Goal: Task Accomplishment & Management: Complete application form

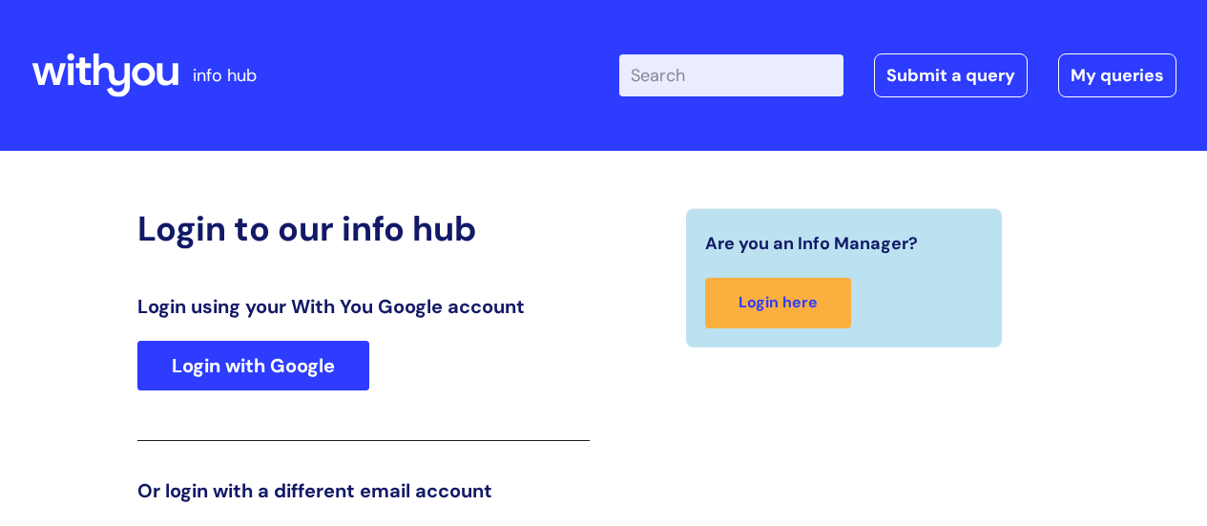
scroll to position [291, 0]
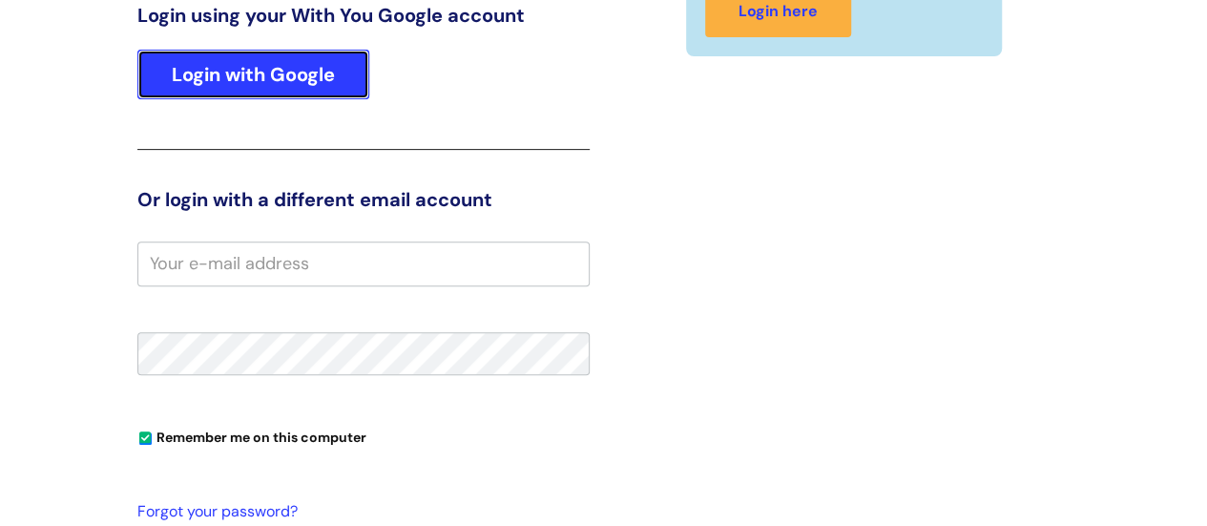
click at [218, 66] on link "Login with Google" at bounding box center [253, 75] width 232 height 50
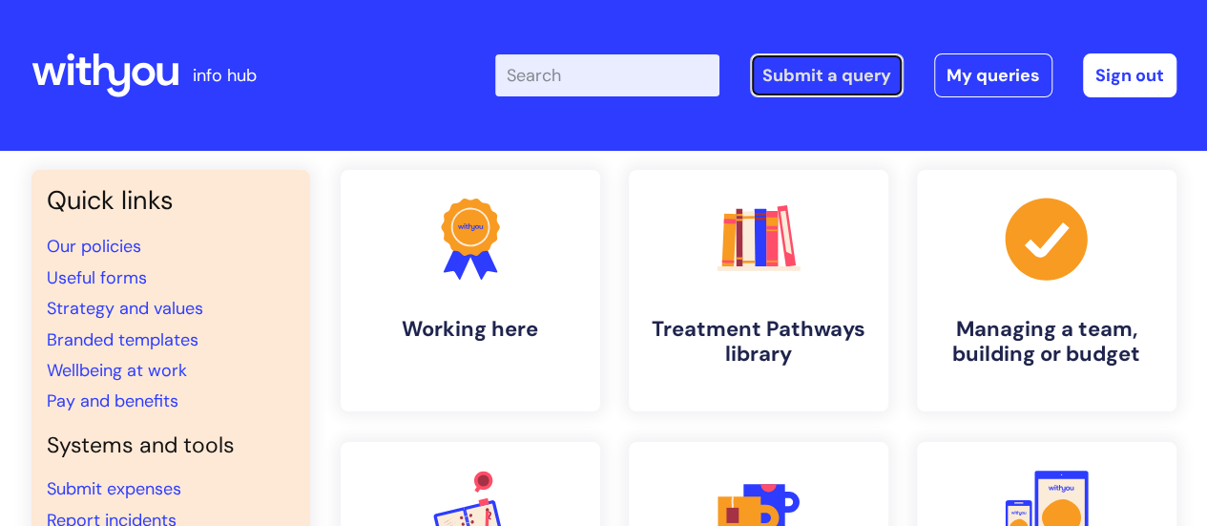
click at [855, 83] on link "Submit a query" at bounding box center [827, 75] width 154 height 44
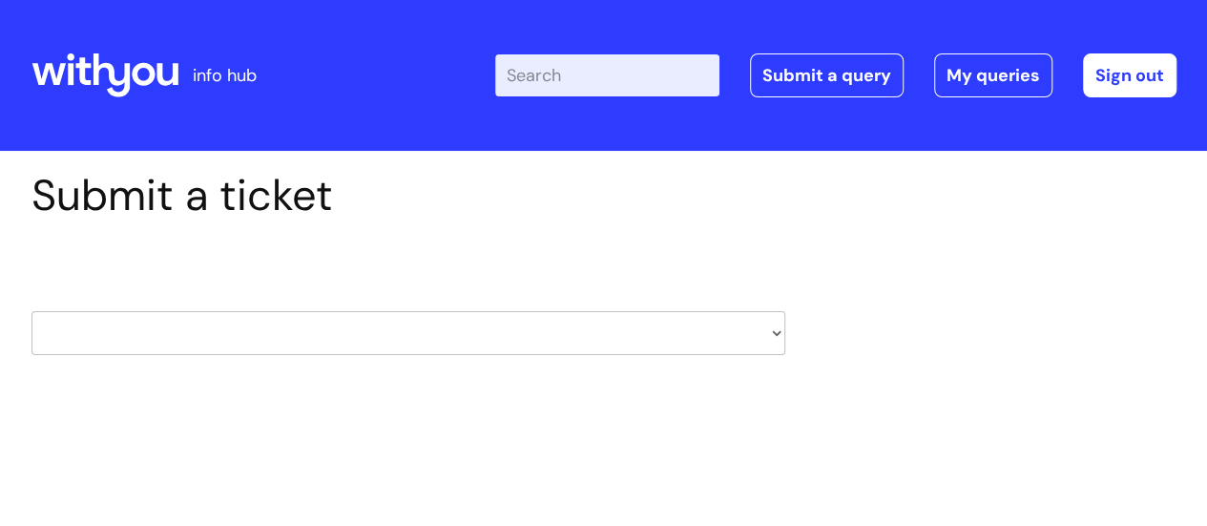
scroll to position [95, 0]
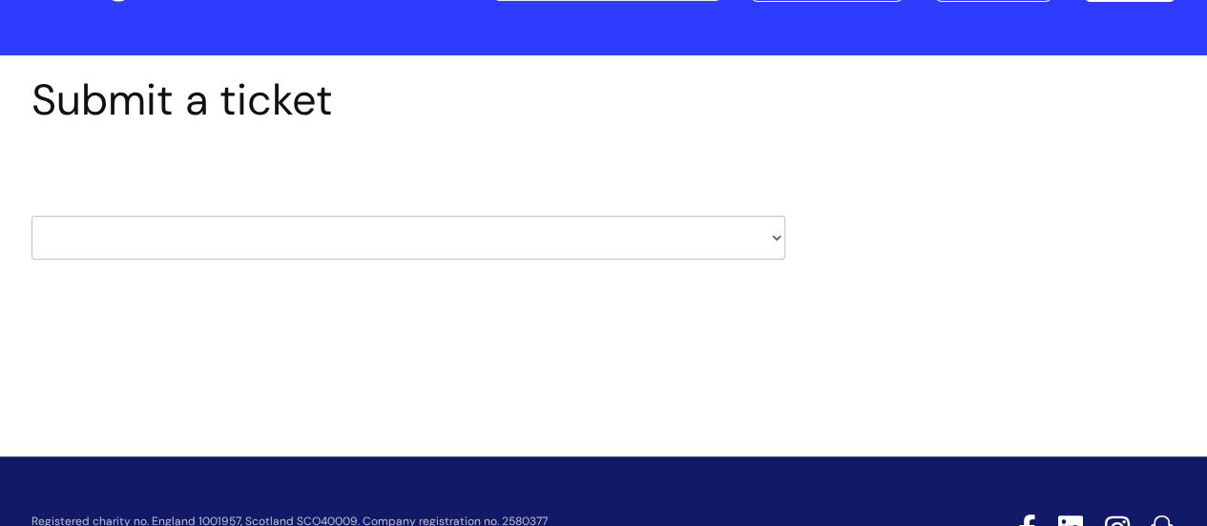
click at [429, 258] on select "HR / People IT and Support Clinical Drug Alerts Finance Accounts Data Support T…" at bounding box center [408, 238] width 754 height 44
select select "it_and_support"
click at [31, 216] on select "HR / People IT and Support Clinical Drug Alerts Finance Accounts Data Support T…" at bounding box center [408, 238] width 754 height 44
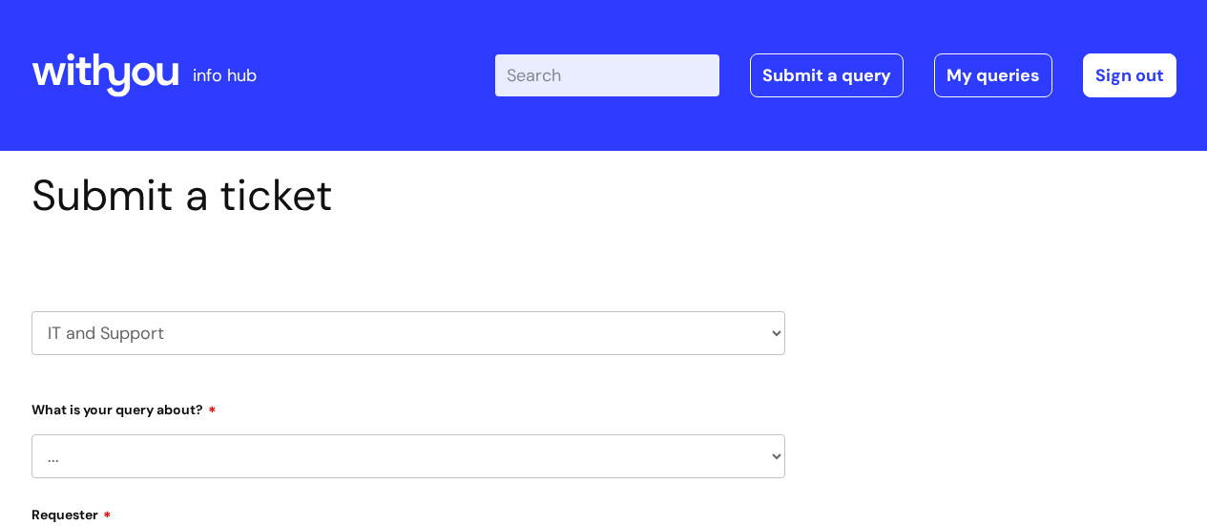
scroll to position [191, 0]
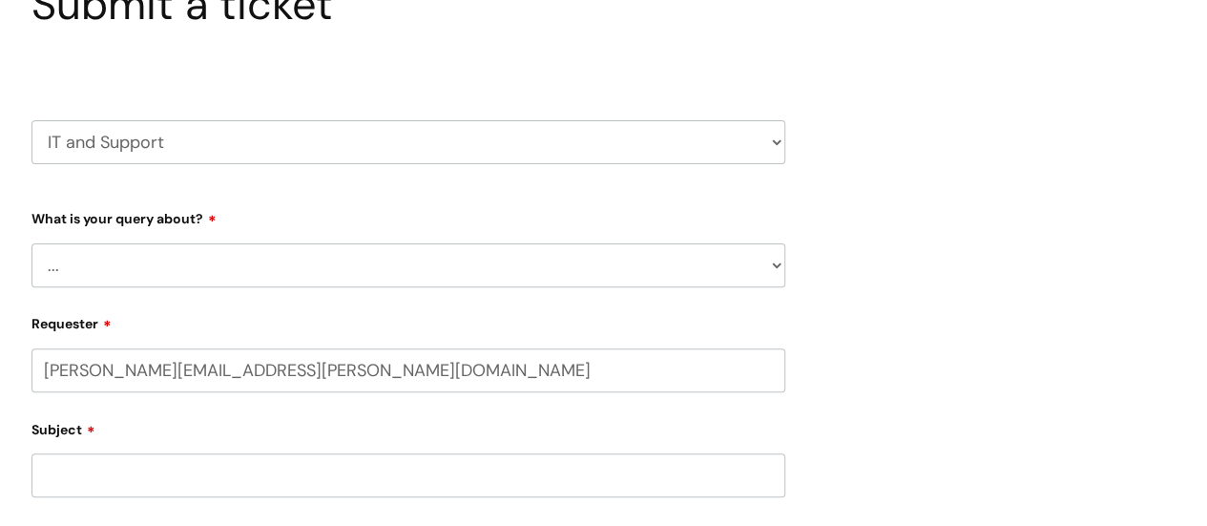
select select "80004286530"
click at [535, 272] on select "... Mobile Phone Reset & MFA Accounts, Starters and Leavers IT Hardware issue I…" at bounding box center [408, 265] width 754 height 44
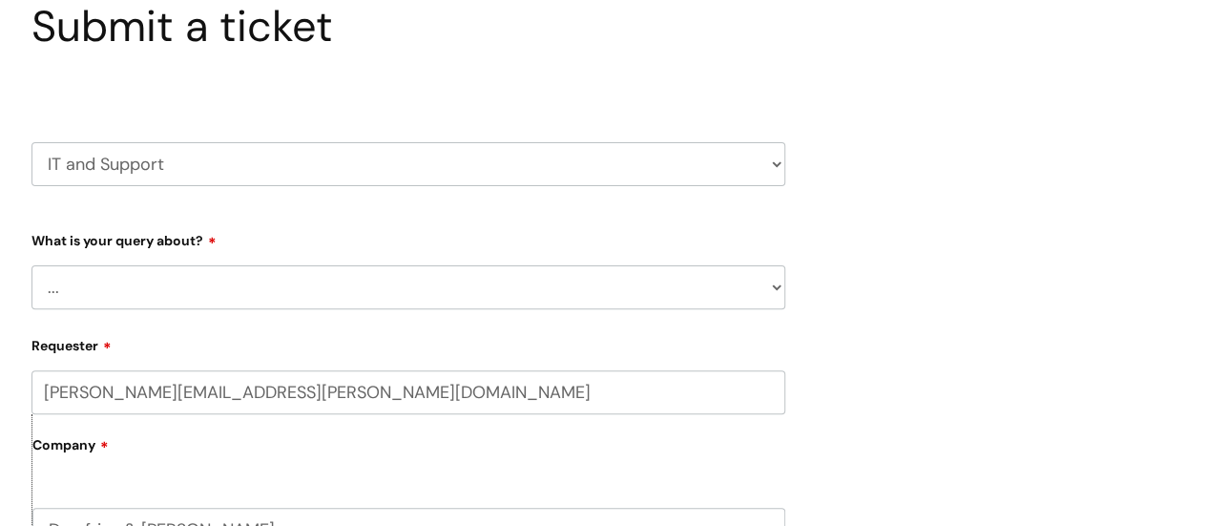
scroll to position [0, 0]
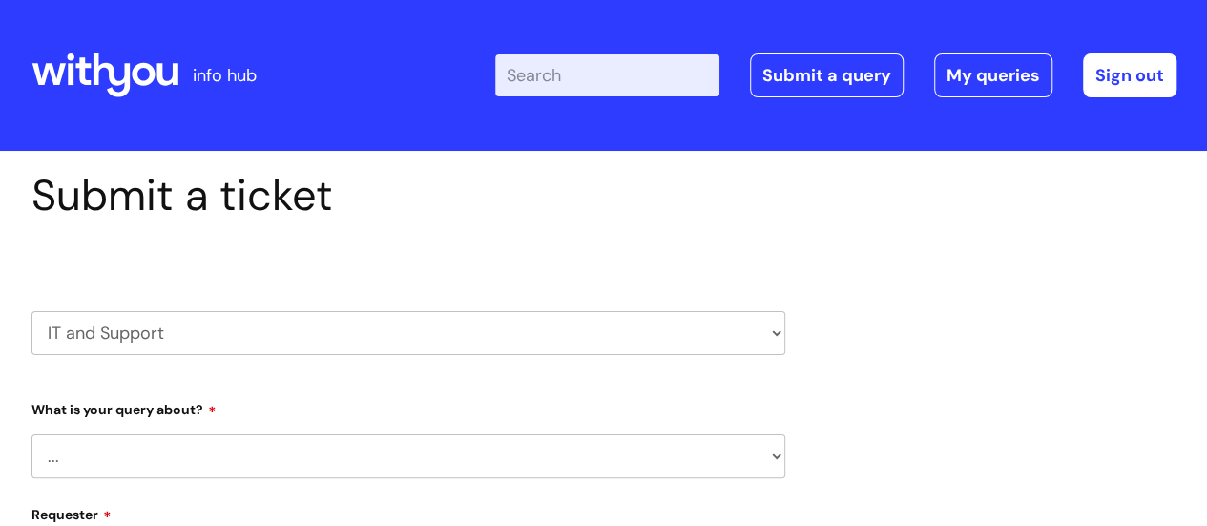
click at [534, 344] on select "HR / People IT and Support Clinical Drug Alerts Finance Accounts Data Support T…" at bounding box center [408, 333] width 754 height 44
select select "data_support_team"
click at [31, 311] on select "HR / People IT and Support Clinical Drug Alerts Finance Accounts Data Support T…" at bounding box center [408, 333] width 754 height 44
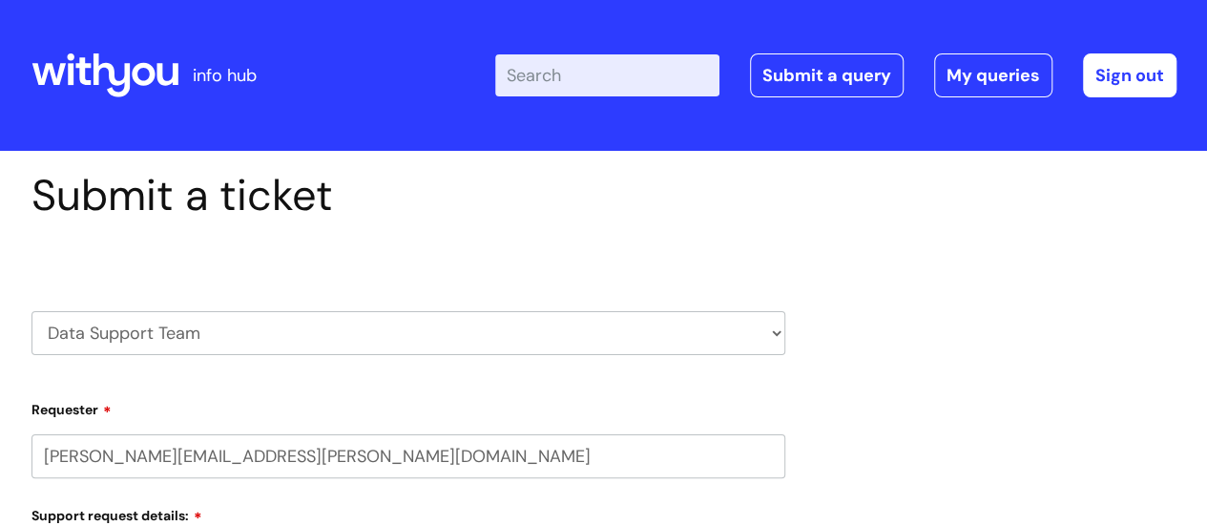
select select "80004286530"
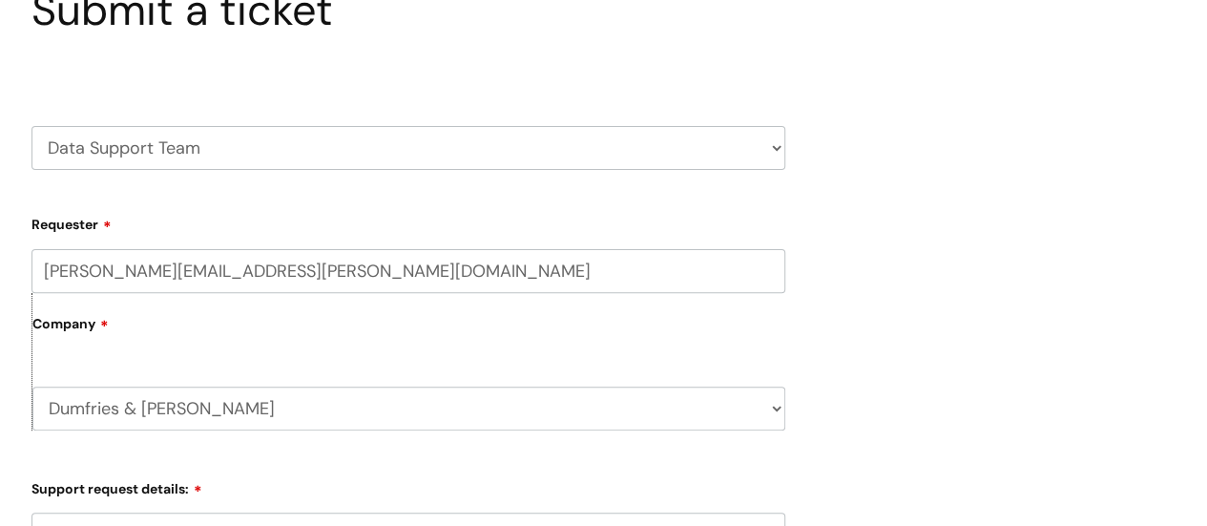
scroll to position [191, 0]
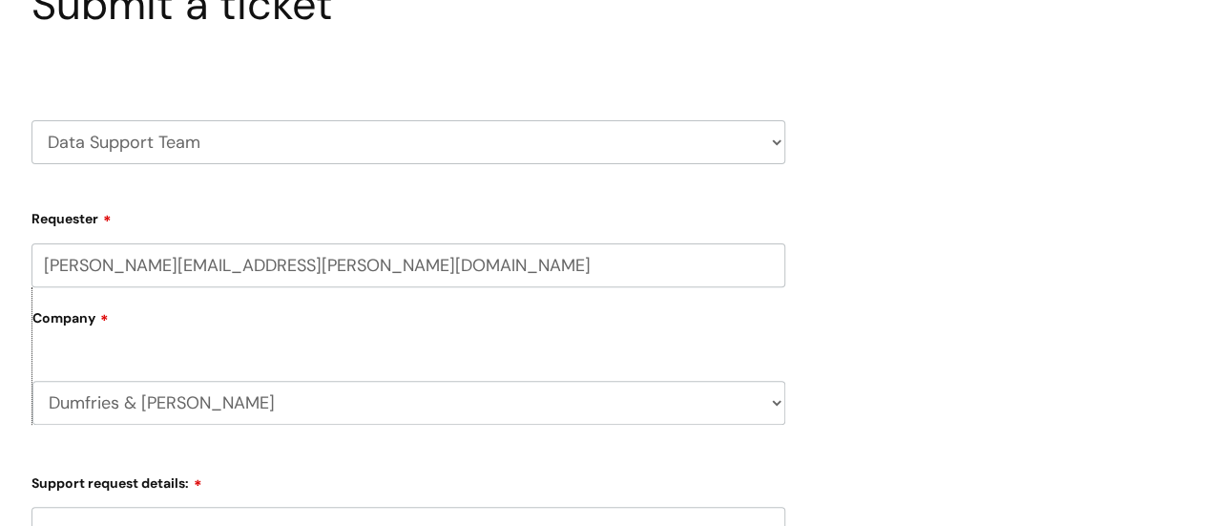
click at [372, 389] on select "Dumfries & Galloway WithYou Current Staff" at bounding box center [408, 403] width 753 height 44
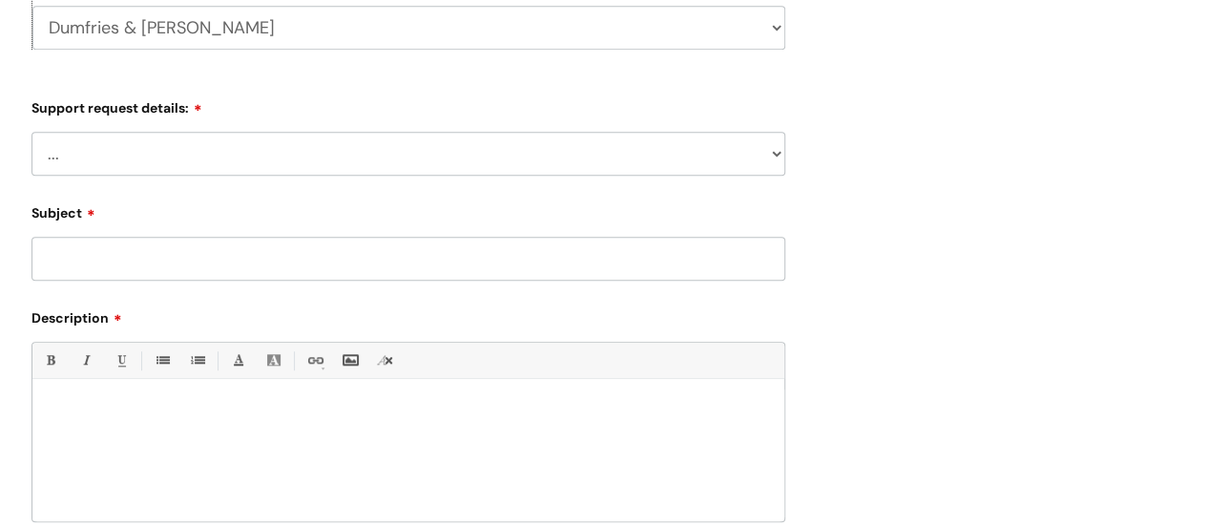
scroll to position [572, 0]
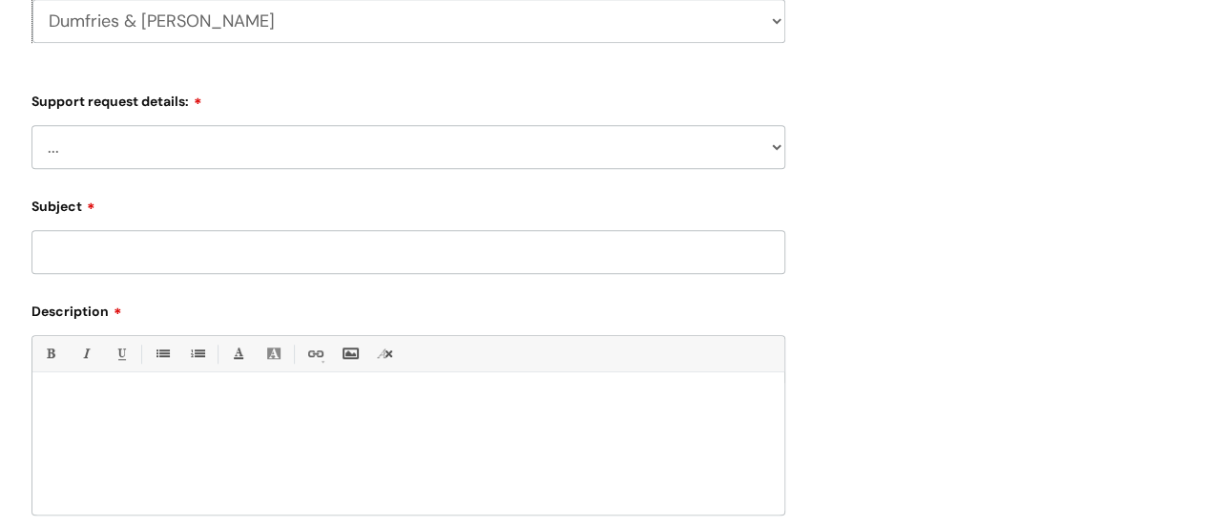
click at [368, 250] on input "Subject" at bounding box center [408, 252] width 754 height 44
click at [378, 135] on select "... My enquiry relates to Nebula My enquiry relates to Halo My enquiry relates …" at bounding box center [408, 147] width 754 height 44
click at [1001, 218] on div "Submit a ticket HR / People IT and Support Clinical Drug Alerts Finance Account…" at bounding box center [603, 146] width 1173 height 1099
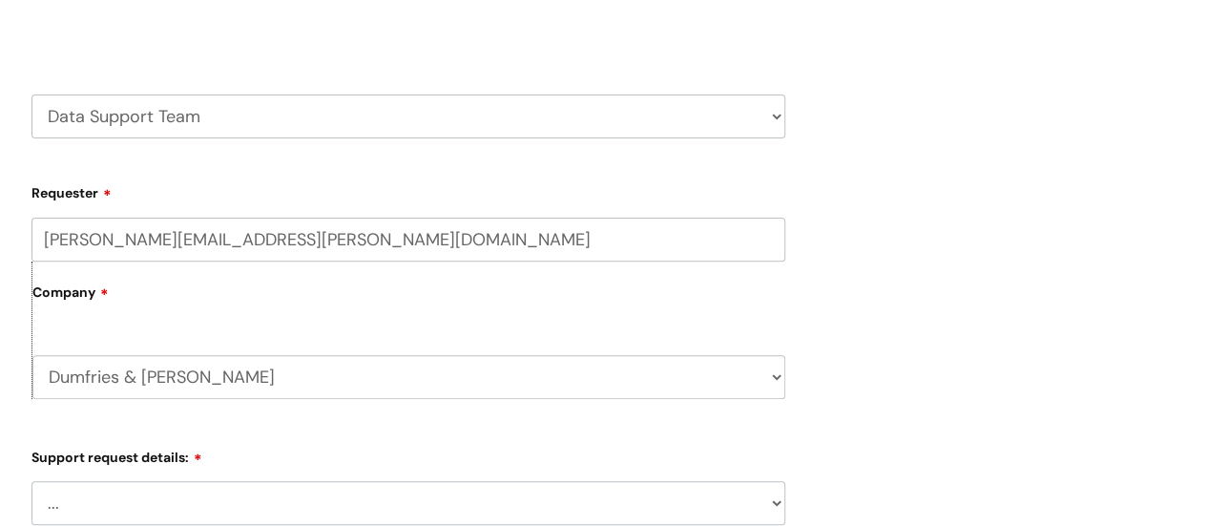
scroll to position [220, 0]
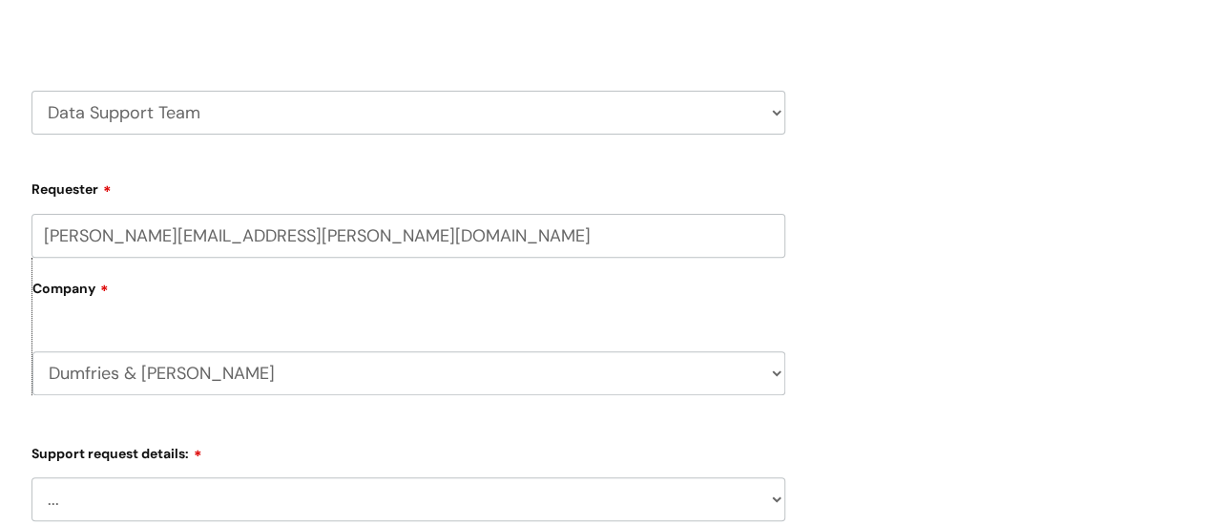
click at [772, 116] on select "HR / People IT and Support Clinical Drug Alerts Finance Accounts Data Support T…" at bounding box center [408, 113] width 754 height 44
select select "data_protection"
click at [31, 91] on select "HR / People IT and Support Clinical Drug Alerts Finance Accounts Data Support T…" at bounding box center [408, 113] width 754 height 44
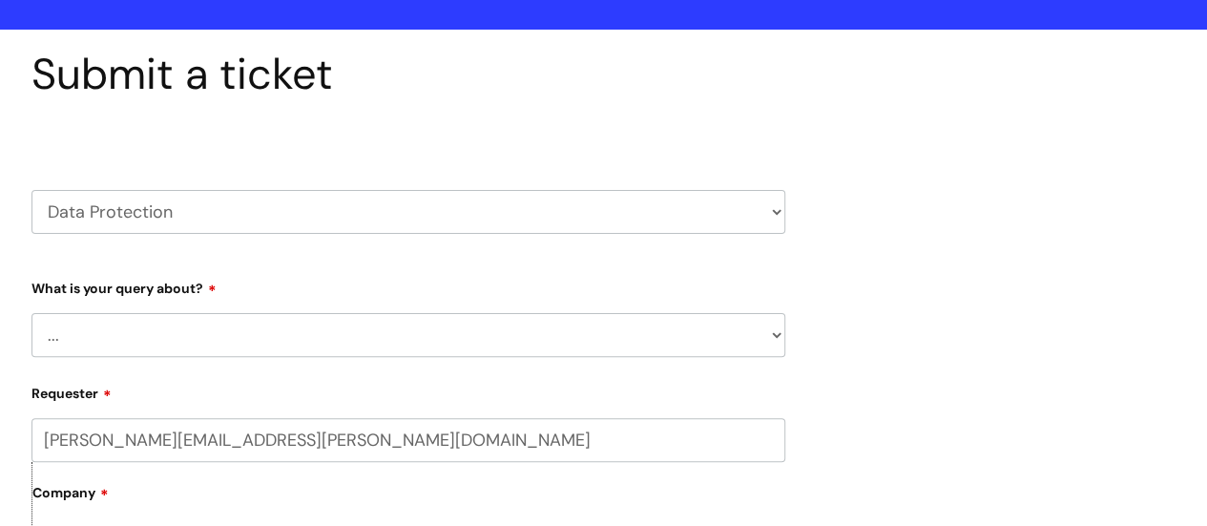
scroll to position [191, 0]
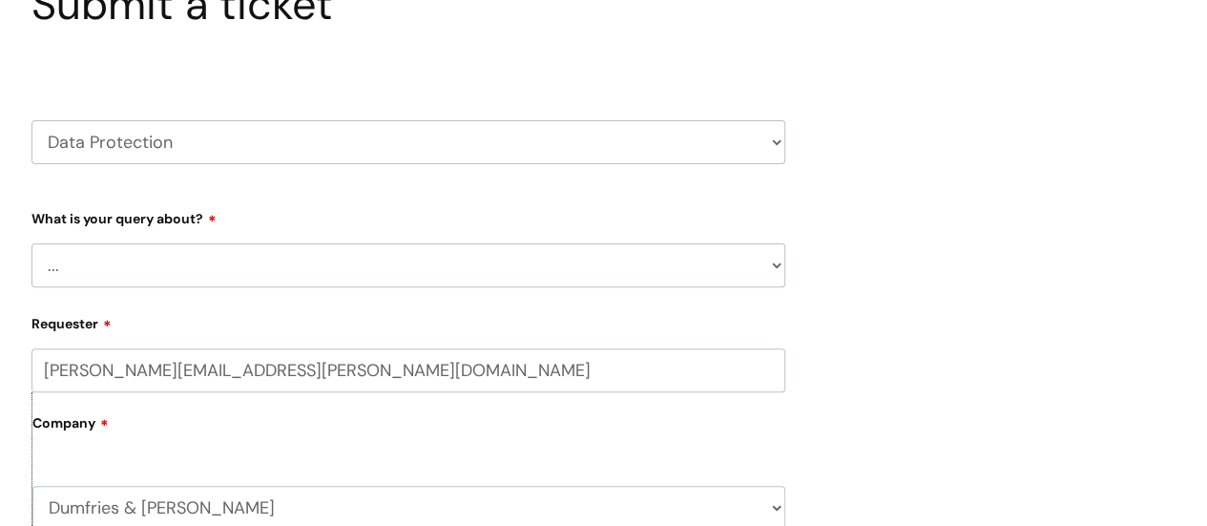
click at [414, 280] on select "... Data Protection Impact Assessment IG/Data breach Information Sharing Agreem…" at bounding box center [408, 265] width 754 height 44
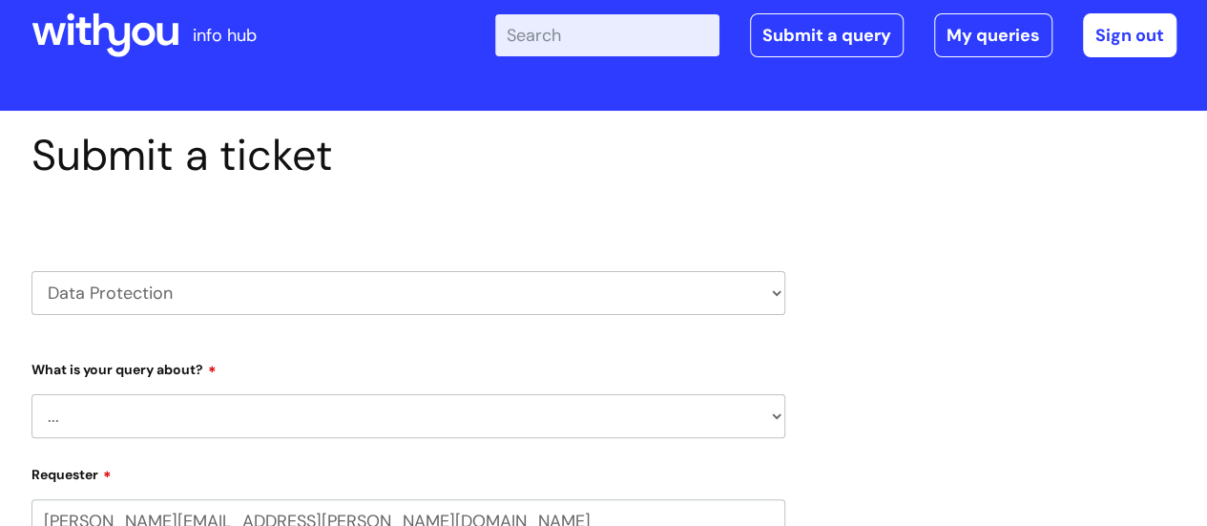
scroll to position [0, 0]
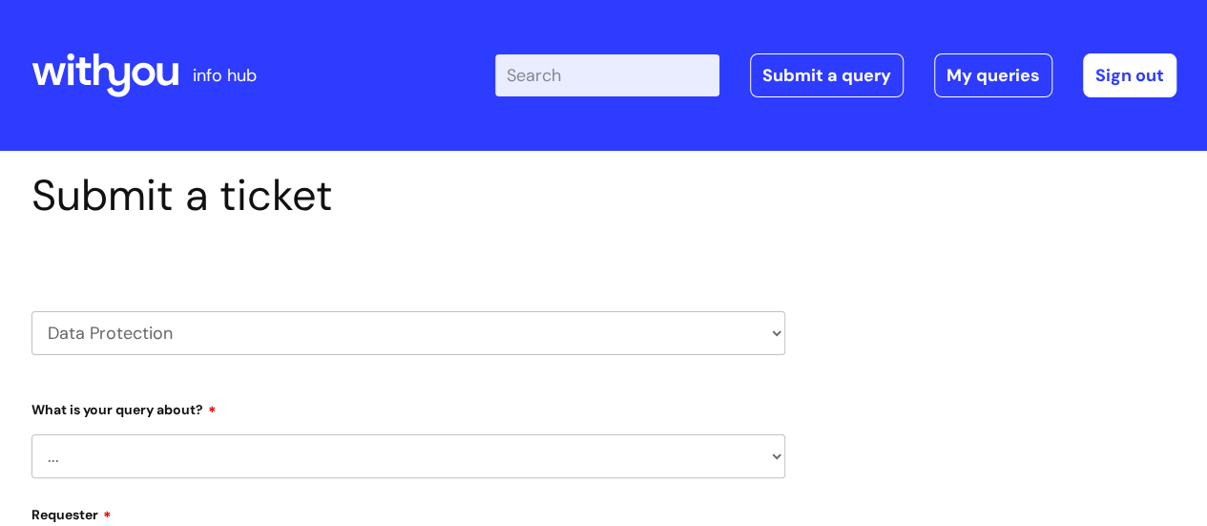
click at [570, 316] on select "HR / People IT and Support Clinical Drug Alerts Finance Accounts Data Support T…" at bounding box center [408, 333] width 754 height 44
select select "safeguarding"
click at [31, 311] on select "HR / People IT and Support Clinical Drug Alerts Finance Accounts Data Support T…" at bounding box center [408, 333] width 754 height 44
type input "[PERSON_NAME][EMAIL_ADDRESS][PERSON_NAME][DOMAIN_NAME]"
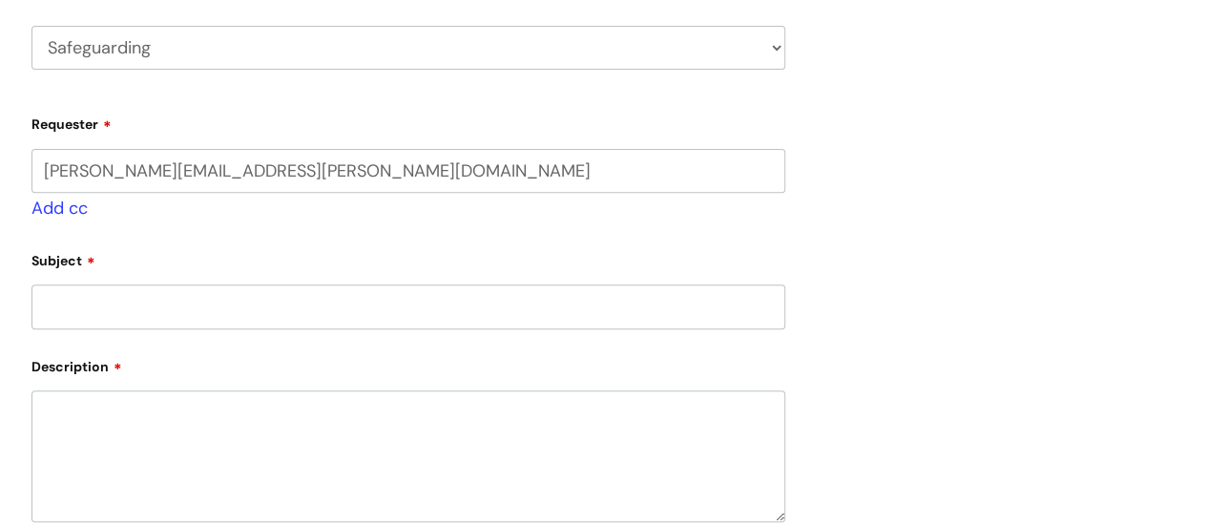
scroll to position [286, 0]
select select "80004286530"
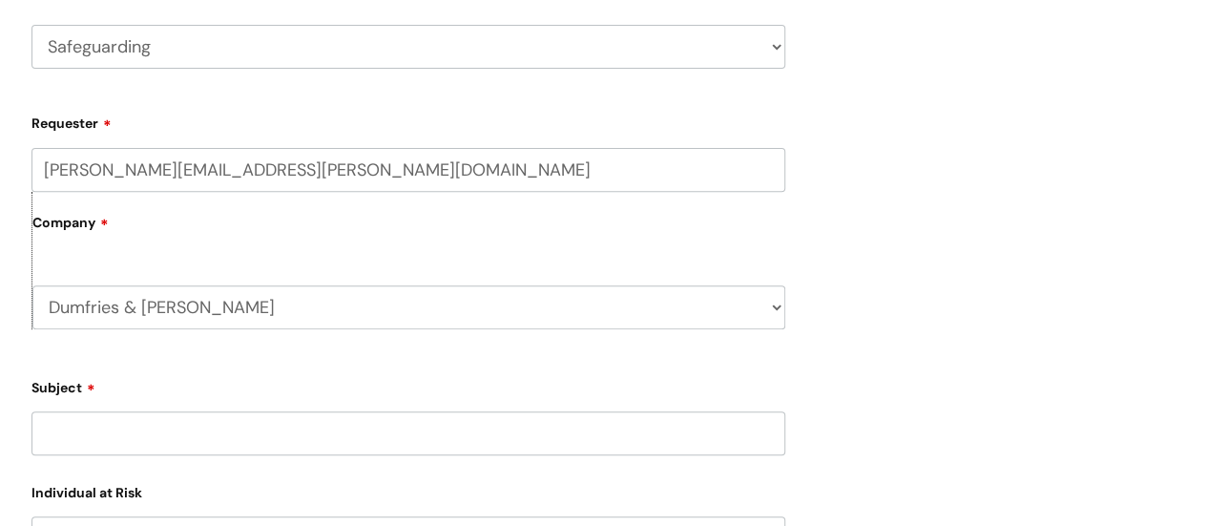
click at [347, 419] on input "Subject" at bounding box center [408, 433] width 754 height 44
click at [378, 425] on input "Subject" at bounding box center [408, 433] width 754 height 44
click at [372, 437] on input "Subject" at bounding box center [408, 433] width 754 height 44
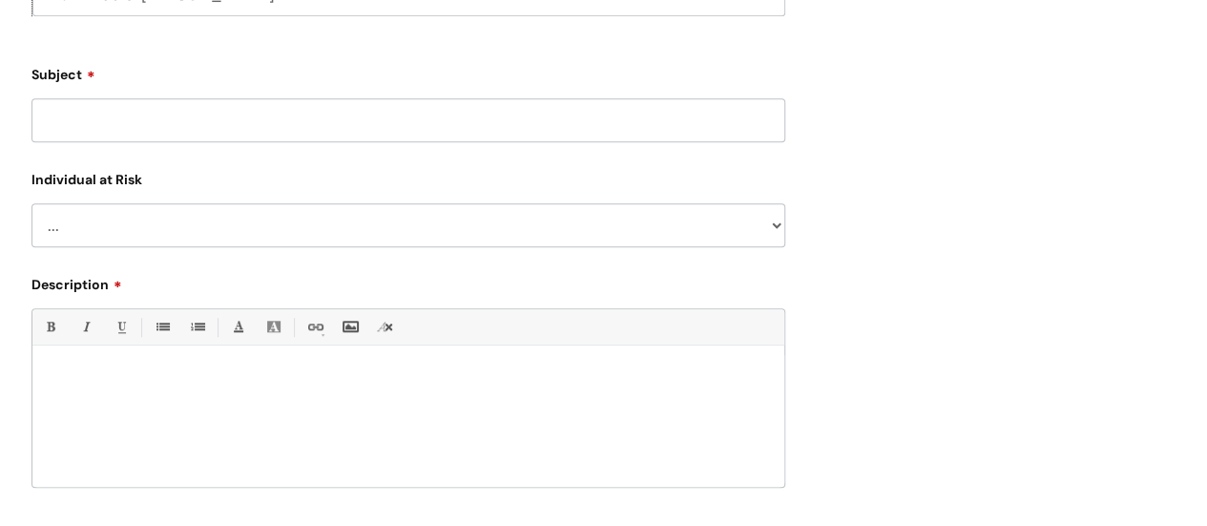
scroll to position [572, 0]
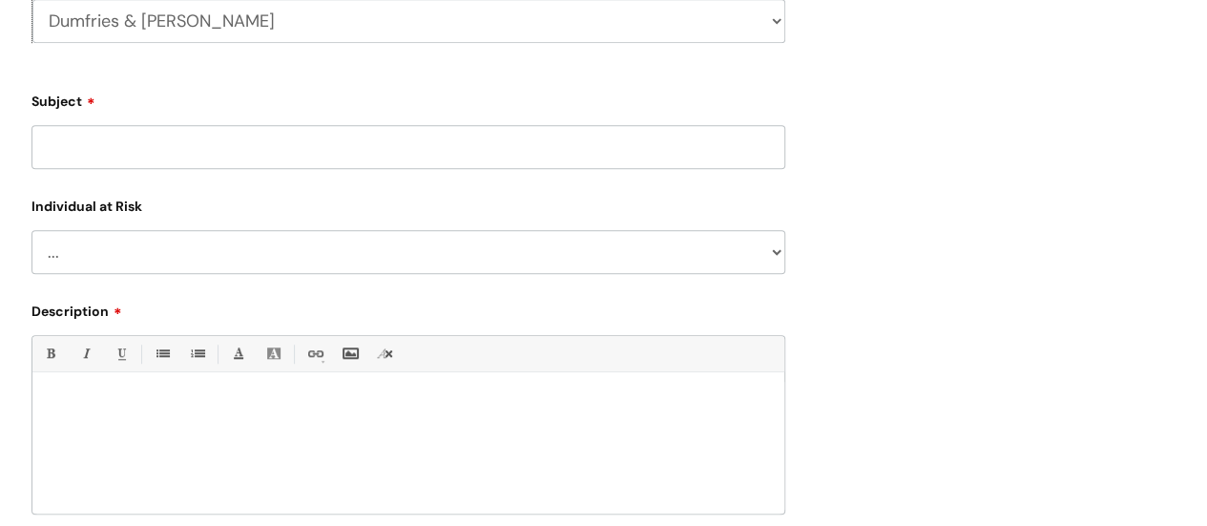
click at [350, 139] on input "Subject" at bounding box center [408, 147] width 754 height 44
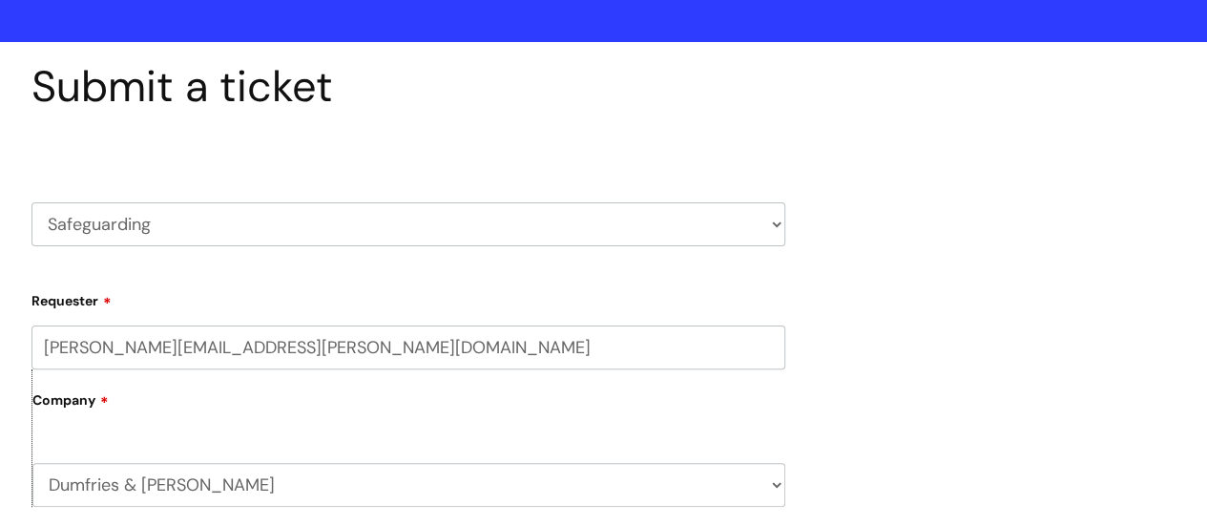
scroll to position [0, 0]
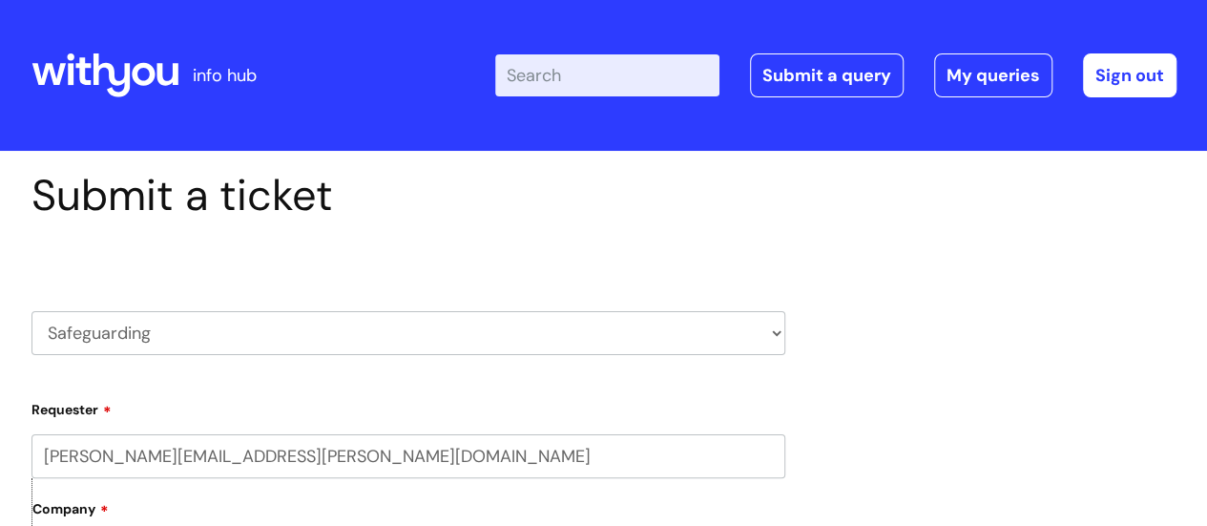
click at [431, 320] on select "HR / People IT and Support Clinical Drug Alerts Finance Accounts Data Support T…" at bounding box center [408, 333] width 754 height 44
select select "hr_/_people"
click at [31, 311] on select "HR / People IT and Support Clinical Drug Alerts Finance Accounts Data Support T…" at bounding box center [408, 333] width 754 height 44
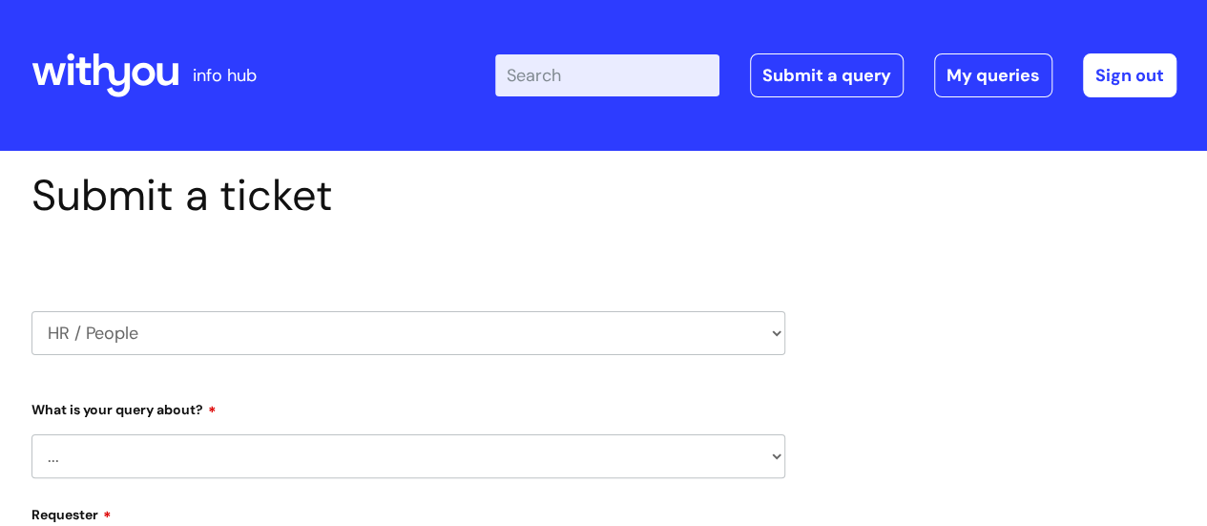
select select "80004286530"
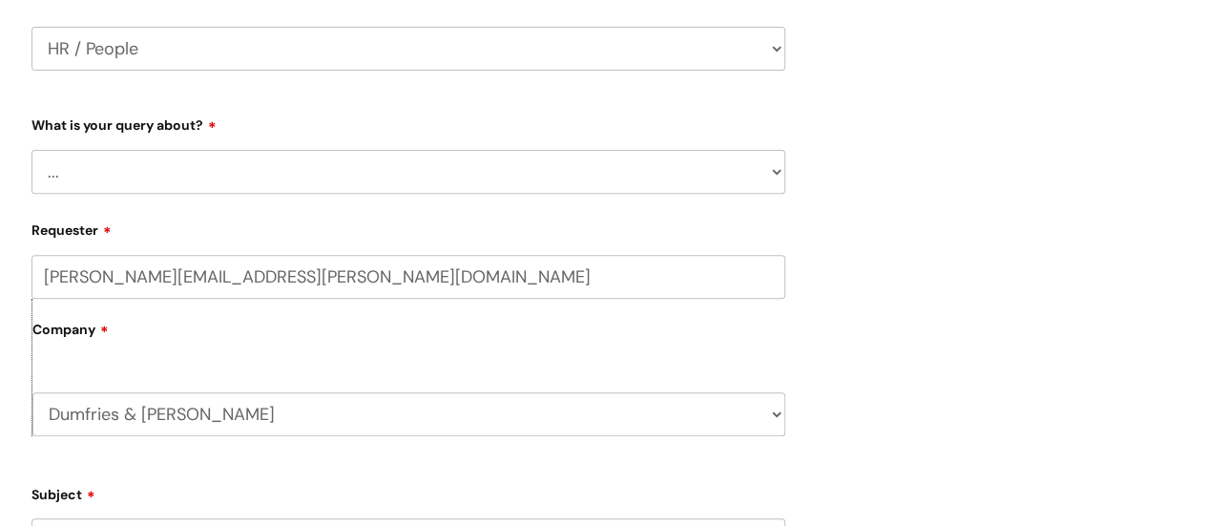
scroll to position [286, 0]
click at [282, 188] on select "... Absence Query Holiday Query Employee change request General HR Query iTrent…" at bounding box center [408, 170] width 754 height 44
click at [674, 64] on select "HR / People IT and Support Clinical Drug Alerts Finance Accounts Data Support T…" at bounding box center [408, 47] width 754 height 44
select select "it_and_support"
click at [31, 25] on select "HR / People IT and Support Clinical Drug Alerts Finance Accounts Data Support T…" at bounding box center [408, 47] width 754 height 44
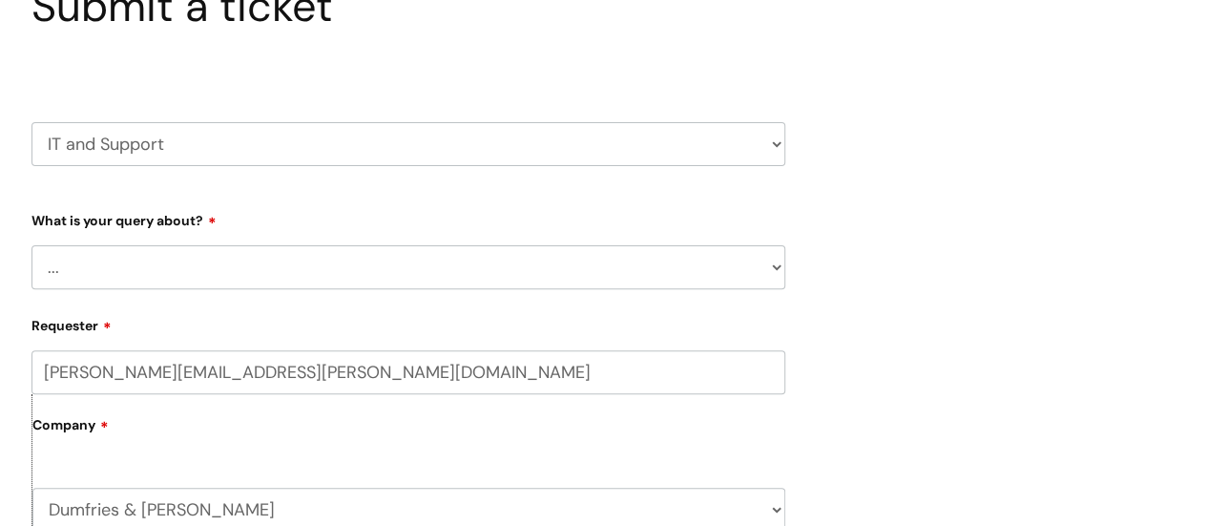
scroll to position [191, 0]
click at [360, 264] on select "... Mobile Phone Reset & MFA Accounts, Starters and Leavers IT Hardware issue I…" at bounding box center [408, 265] width 754 height 44
select select "Accounts, Starters and Leavers"
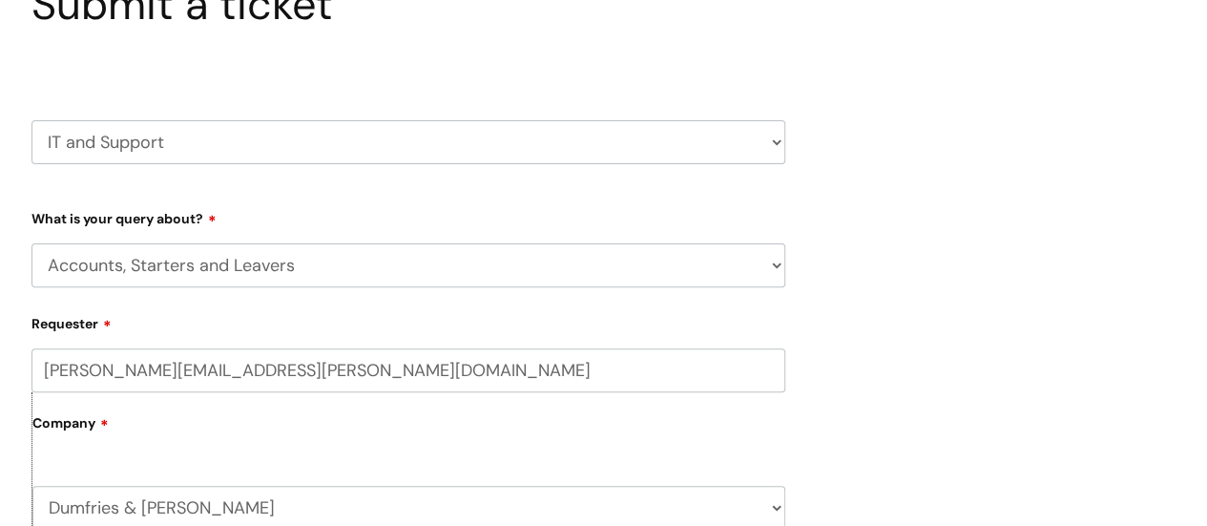
click at [31, 243] on select "... Mobile Phone Reset & MFA Accounts, Starters and Leavers IT Hardware issue I…" at bounding box center [408, 265] width 754 height 44
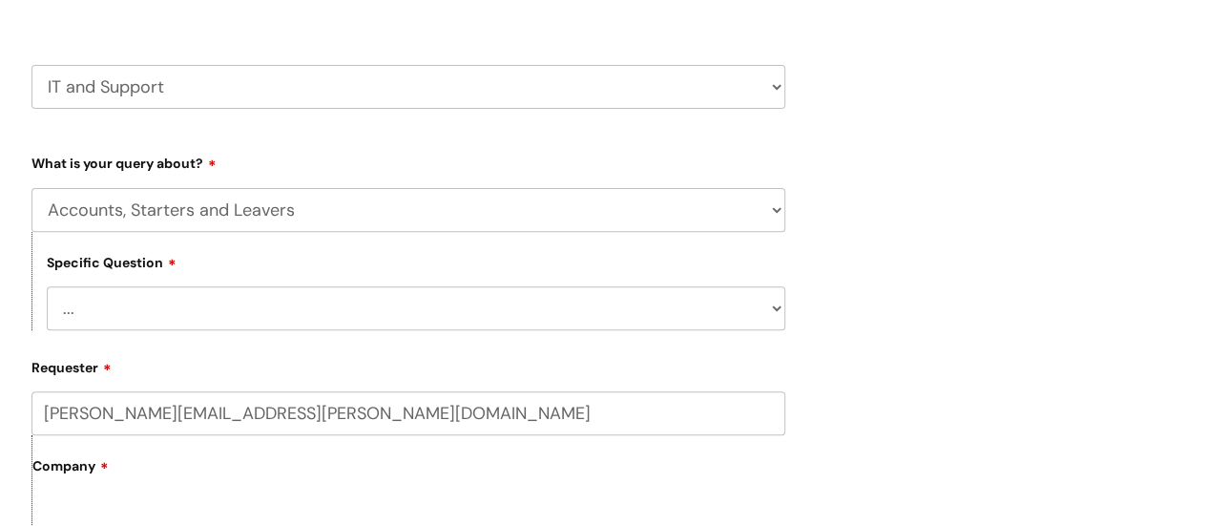
scroll to position [286, 0]
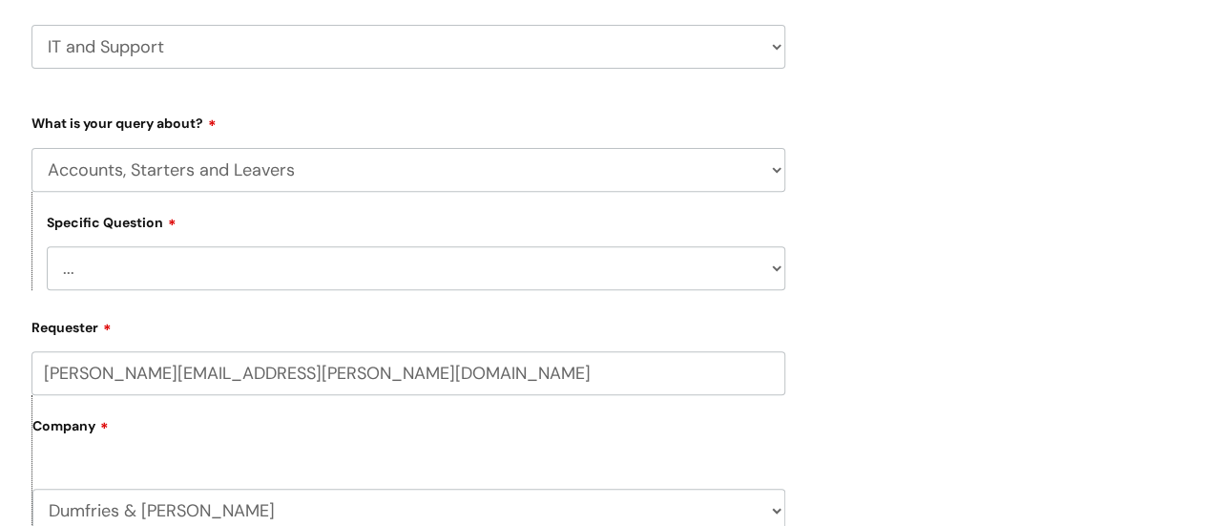
click at [424, 272] on select "... I have a new starter I have a leaver I need to make a change to an account …" at bounding box center [416, 268] width 738 height 44
select select "I have a new starter"
click at [47, 247] on select "... I have a new starter I have a leaver I need to make a change to an account …" at bounding box center [416, 268] width 738 height 44
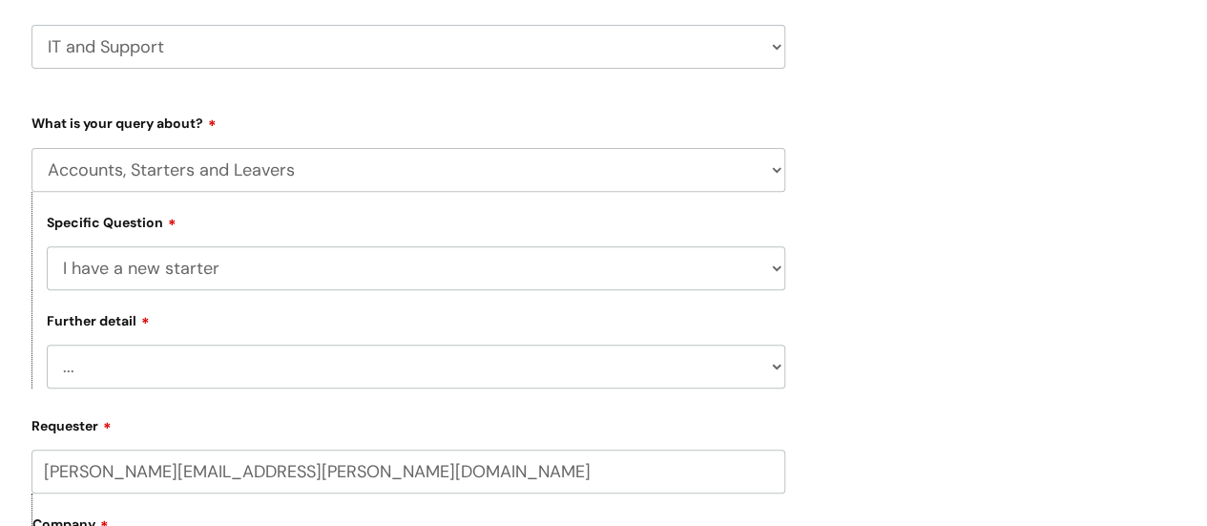
click at [198, 345] on select "... Can I have my new starter’s IT account details I need to amend the name, de…" at bounding box center [416, 366] width 738 height 44
select select "Something else"
click at [47, 345] on select "... Can I have my new starter’s IT account details I need to amend the name, de…" at bounding box center [416, 366] width 738 height 44
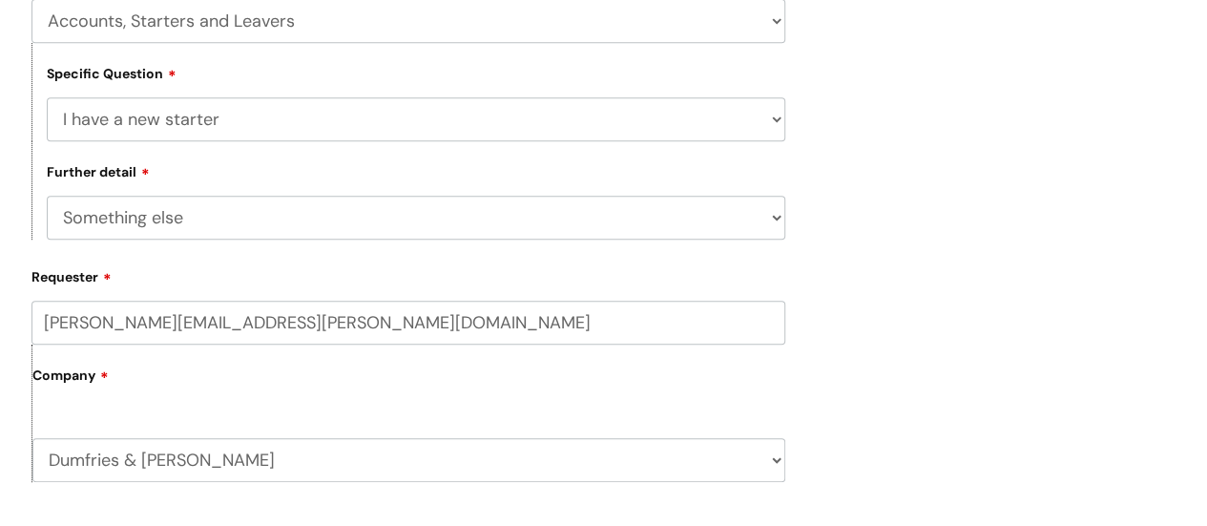
scroll to position [477, 0]
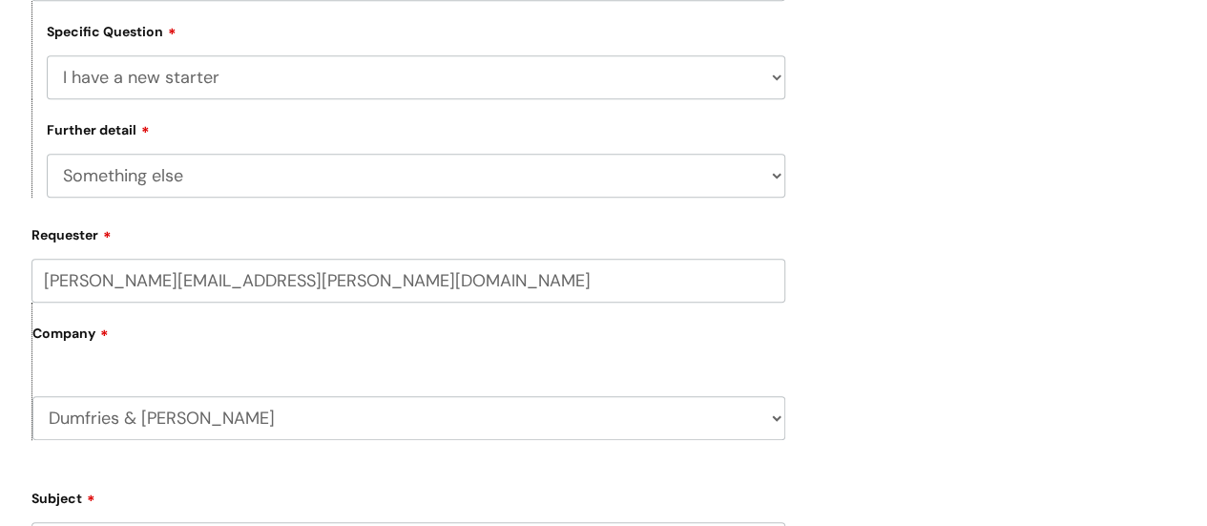
click at [338, 176] on select "... Can I have my new starter’s IT account details I need to amend the name, de…" at bounding box center [416, 176] width 738 height 44
click at [47, 155] on select "... Can I have my new starter’s IT account details I need to amend the name, de…" at bounding box center [416, 176] width 738 height 44
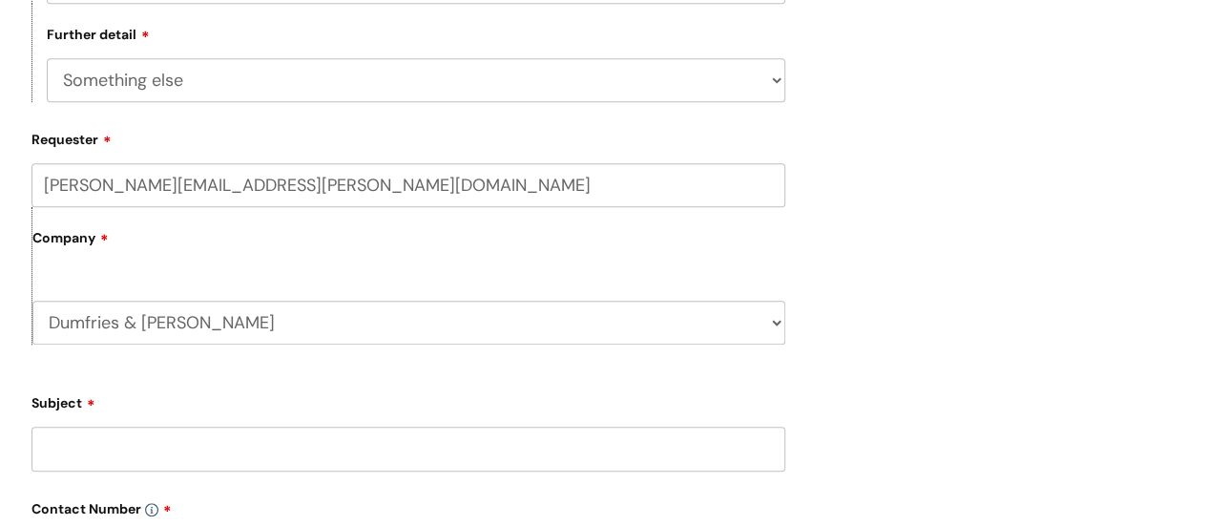
scroll to position [668, 0]
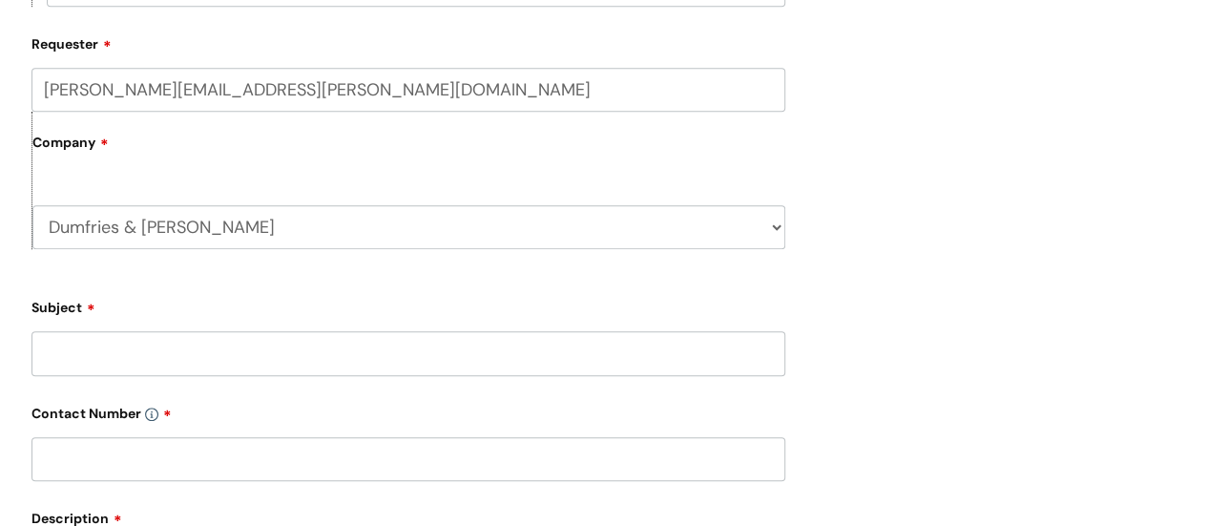
click at [355, 344] on input "Subject" at bounding box center [408, 353] width 754 height 44
click at [406, 352] on input "Subject" at bounding box center [408, 353] width 754 height 44
type input "Vatix Lone working"
click at [261, 457] on input "text" at bounding box center [408, 459] width 754 height 44
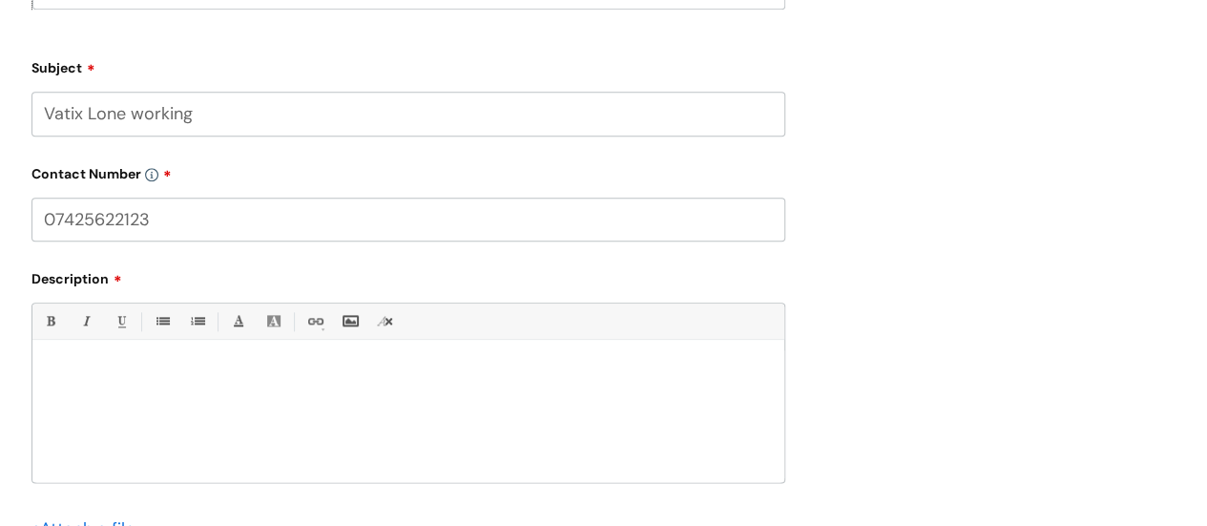
scroll to position [954, 0]
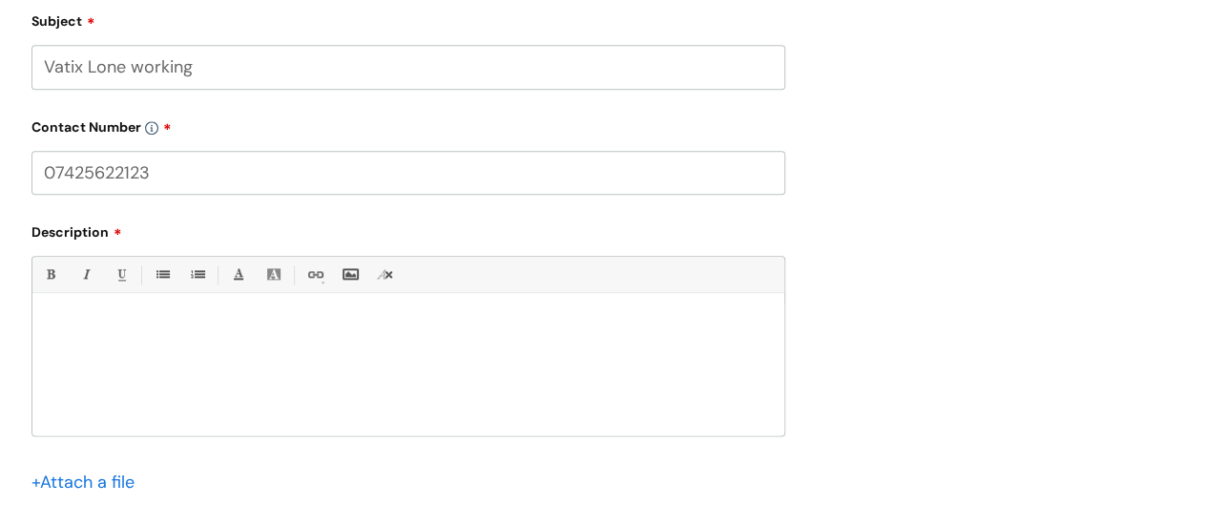
type input "07425622123"
drag, startPoint x: 286, startPoint y: 330, endPoint x: 288, endPoint y: 314, distance: 16.3
click at [286, 327] on p at bounding box center [408, 326] width 723 height 17
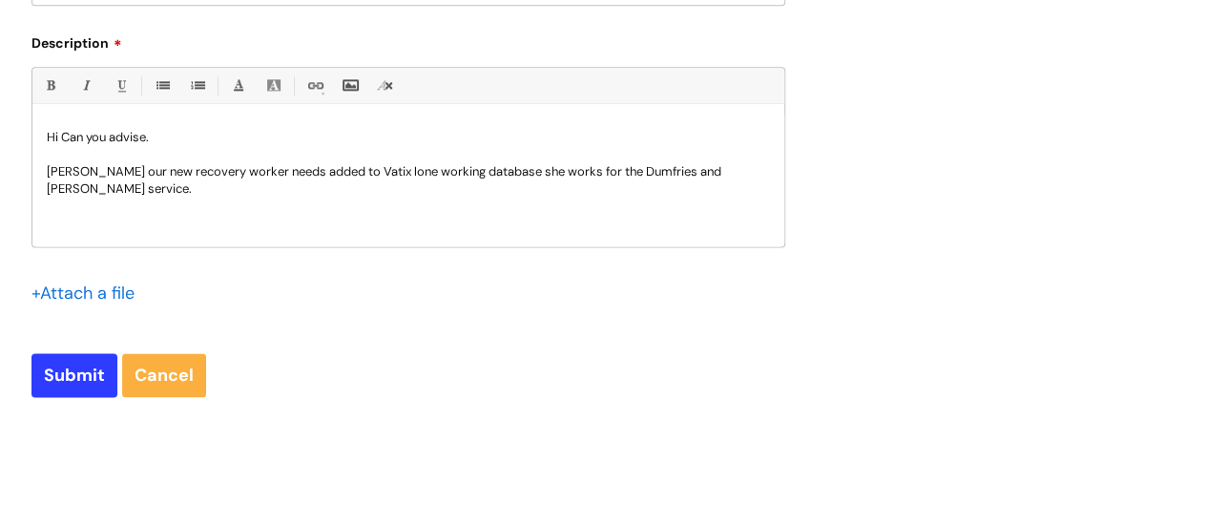
scroll to position [1145, 0]
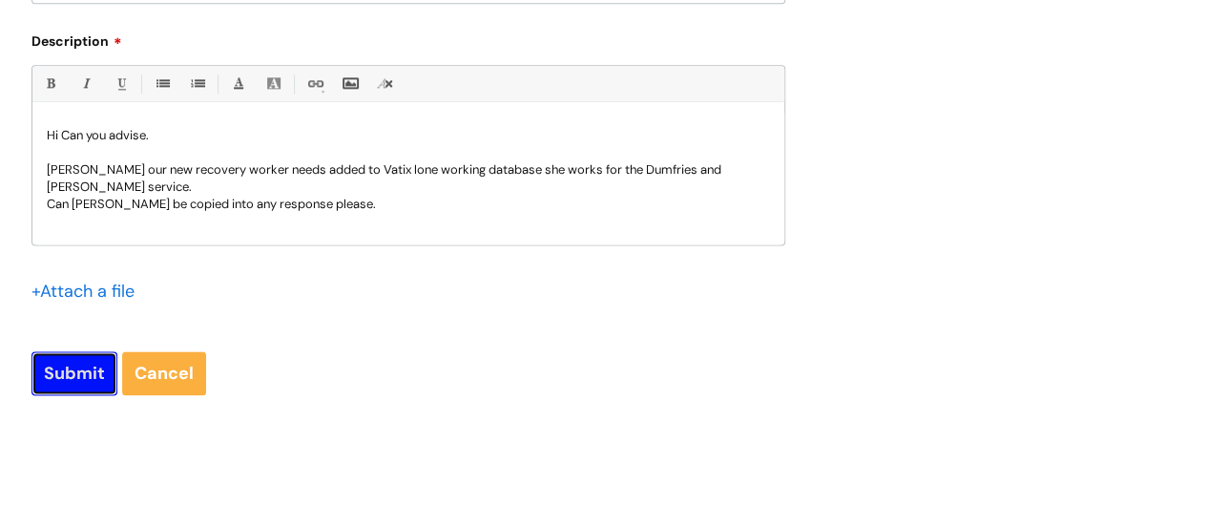
click at [69, 371] on input "Submit" at bounding box center [74, 373] width 86 height 44
type input "Please Wait..."
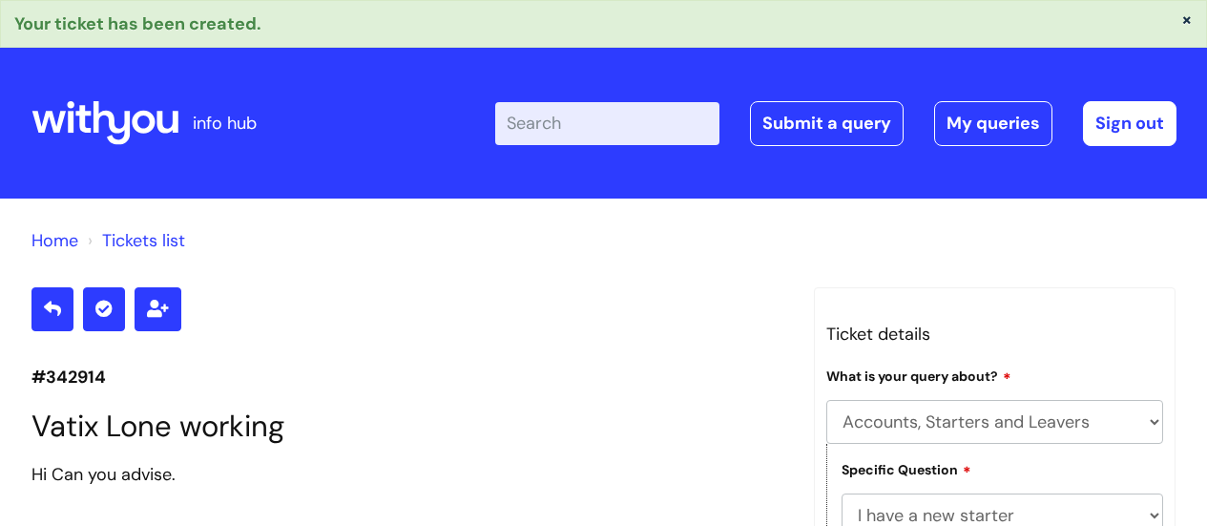
select select "Accounts, Starters and Leavers"
select select "I have a new starter"
select select "Something else"
